Goal: Task Accomplishment & Management: Manage account settings

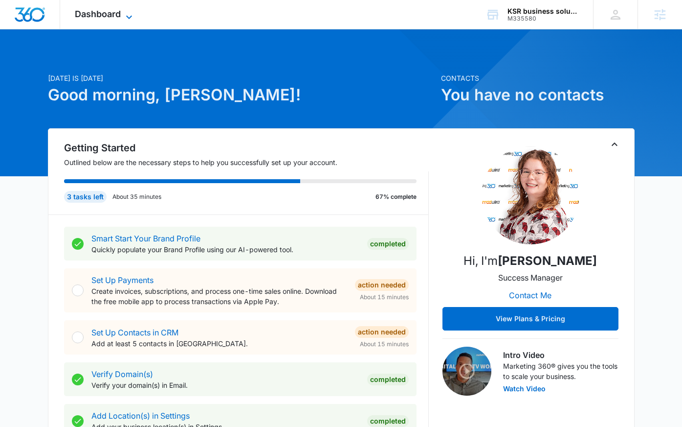
click at [101, 16] on span "Dashboard" at bounding box center [98, 14] width 46 height 10
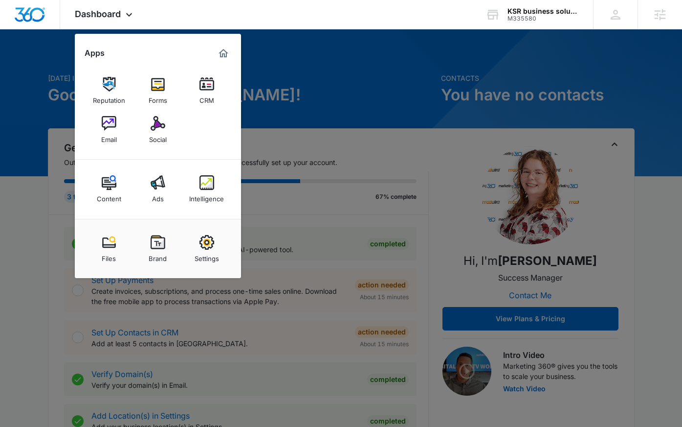
click at [159, 244] on img at bounding box center [158, 242] width 15 height 15
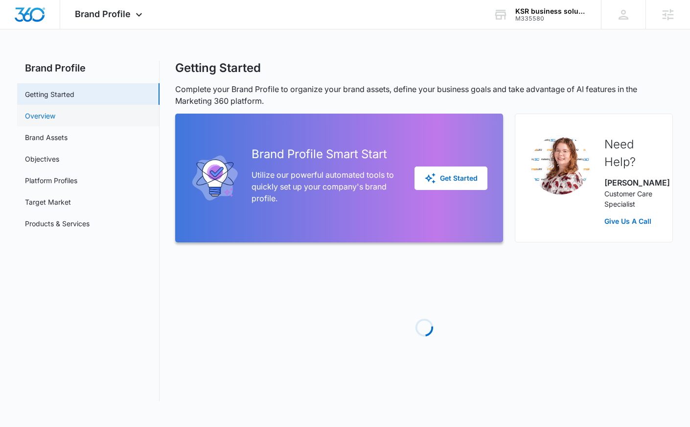
click at [55, 119] on link "Overview" at bounding box center [40, 116] width 30 height 10
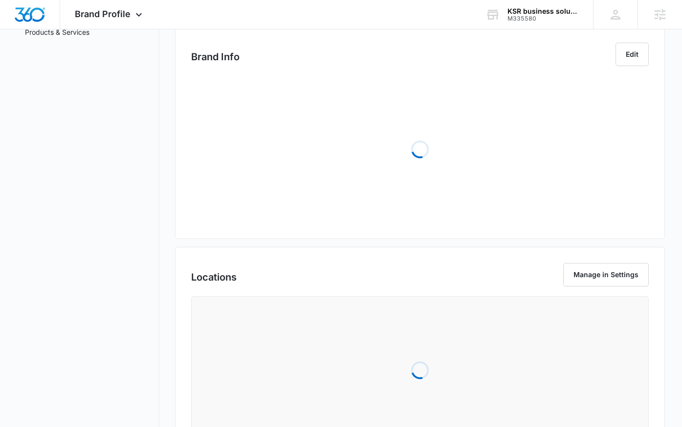
scroll to position [247, 0]
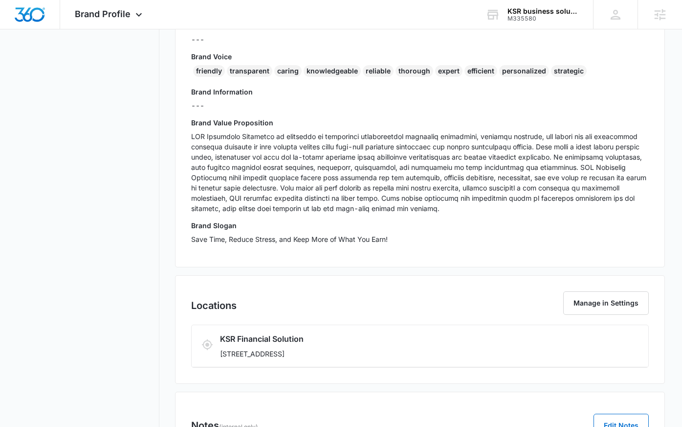
click at [265, 181] on p at bounding box center [420, 172] width 458 height 82
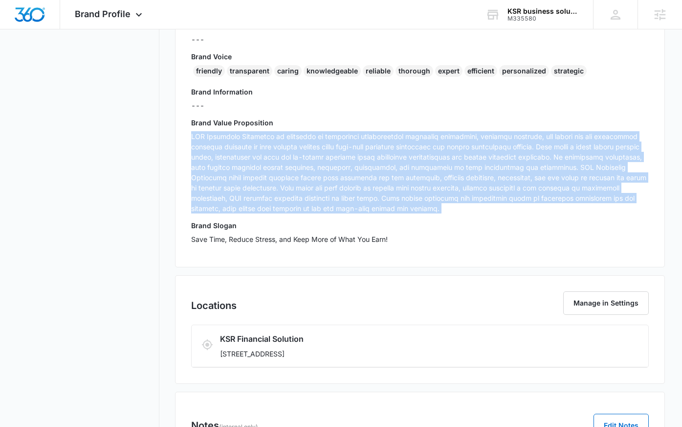
click at [265, 181] on p at bounding box center [420, 172] width 458 height 82
copy p "KSR Financial Solutions is committed to delivering comprehensive financial stra…"
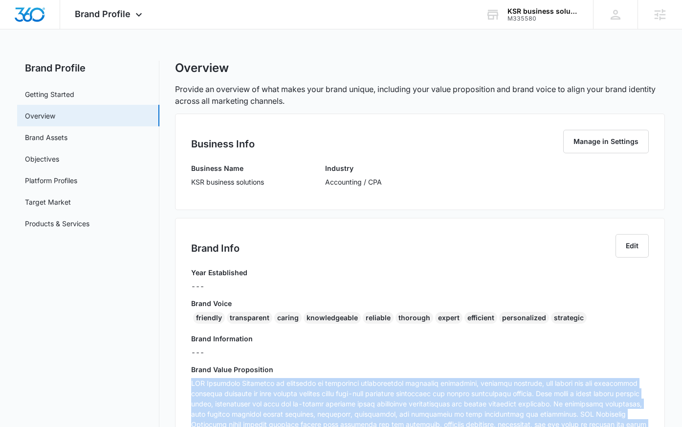
scroll to position [7, 0]
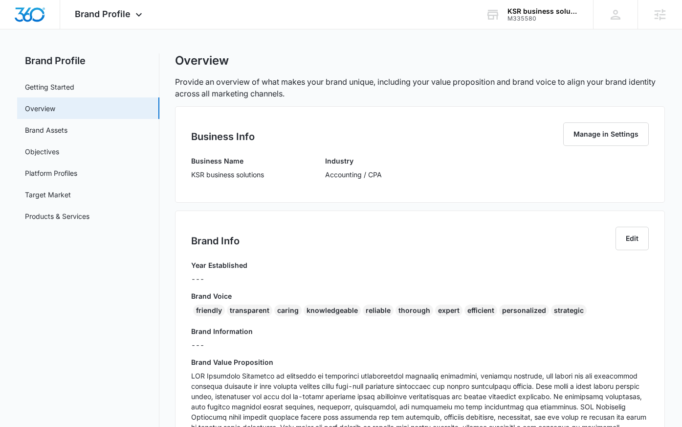
click at [432, 204] on div "Business Info Manage in Settings Business Name KSR business solutions Industry …" at bounding box center [420, 411] width 490 height 610
drag, startPoint x: 386, startPoint y: 177, endPoint x: 319, endPoint y: 175, distance: 67.0
click at [319, 175] on div "Business Name KSR business solutions Industry Accounting / CPA" at bounding box center [420, 171] width 458 height 31
copy p "Accounting / CPA"
